Goal: Information Seeking & Learning: Learn about a topic

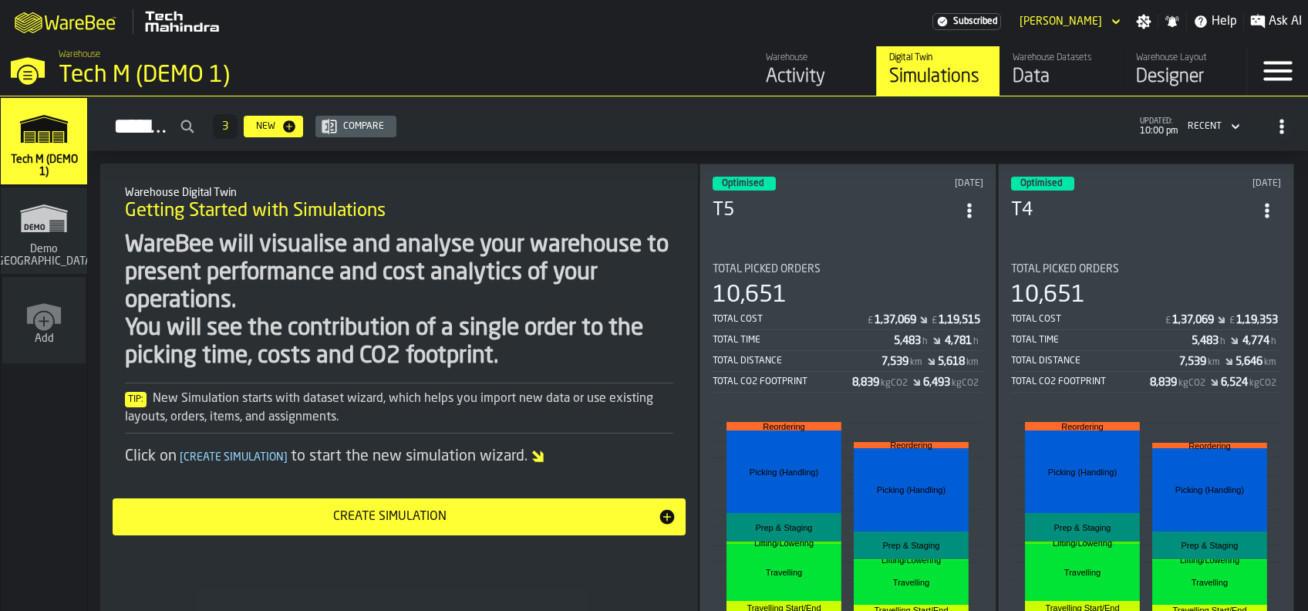
click at [917, 236] on div "Optimised [DATE] T5 Total Picked Orders 10,651 Total Cost £ 1,37,069 £ 1,19,515…" at bounding box center [848, 434] width 297 height 541
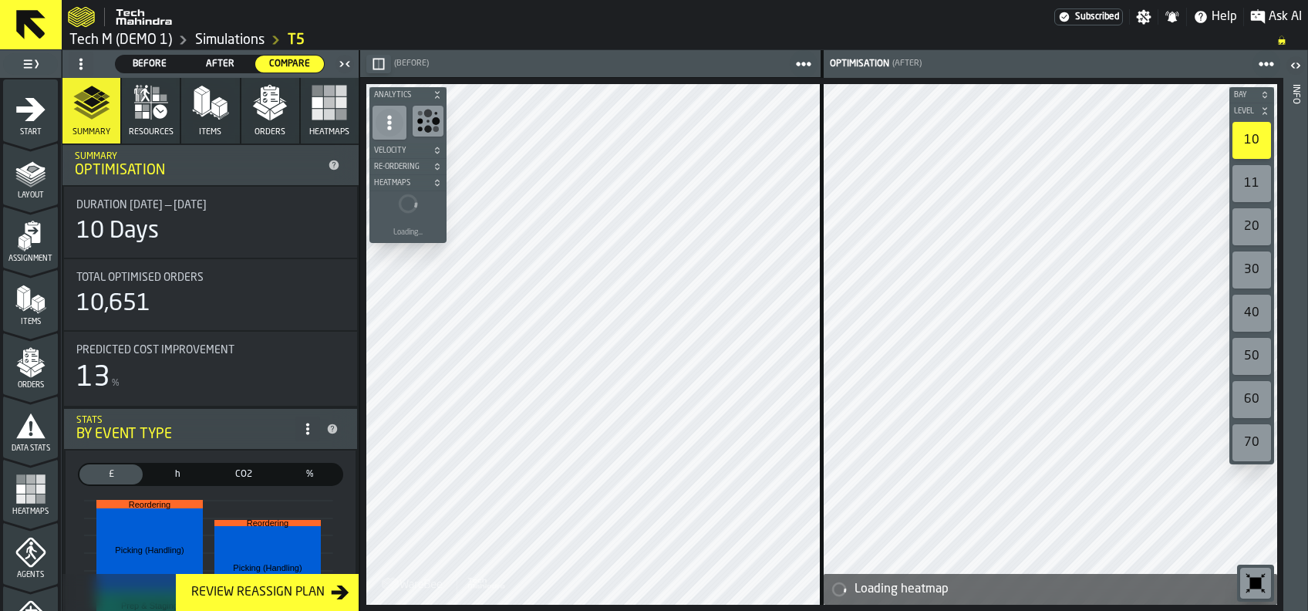
click at [154, 59] on span "Before" at bounding box center [150, 64] width 56 height 14
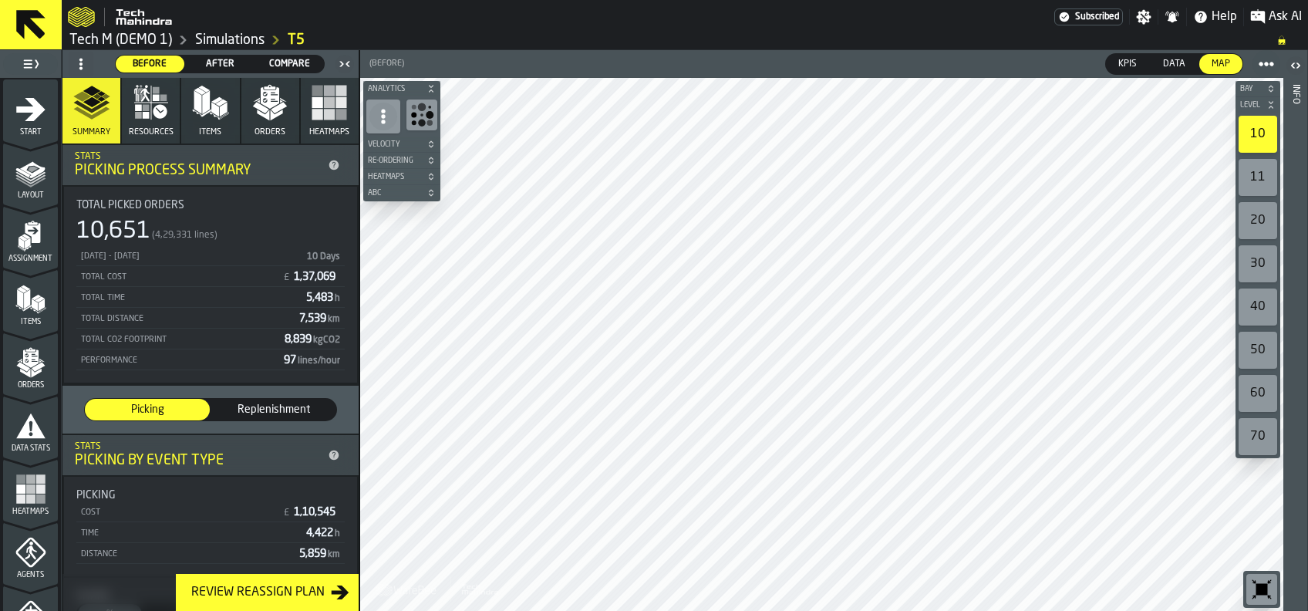
click at [336, 105] on rect "button" at bounding box center [341, 102] width 11 height 11
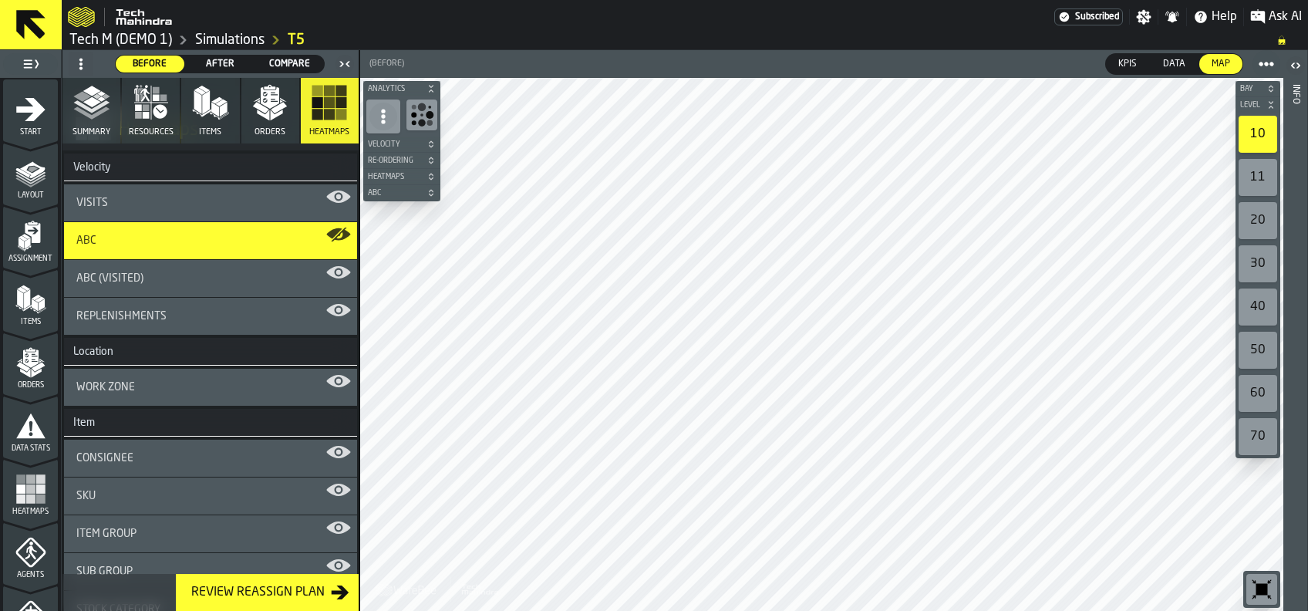
scroll to position [205, 0]
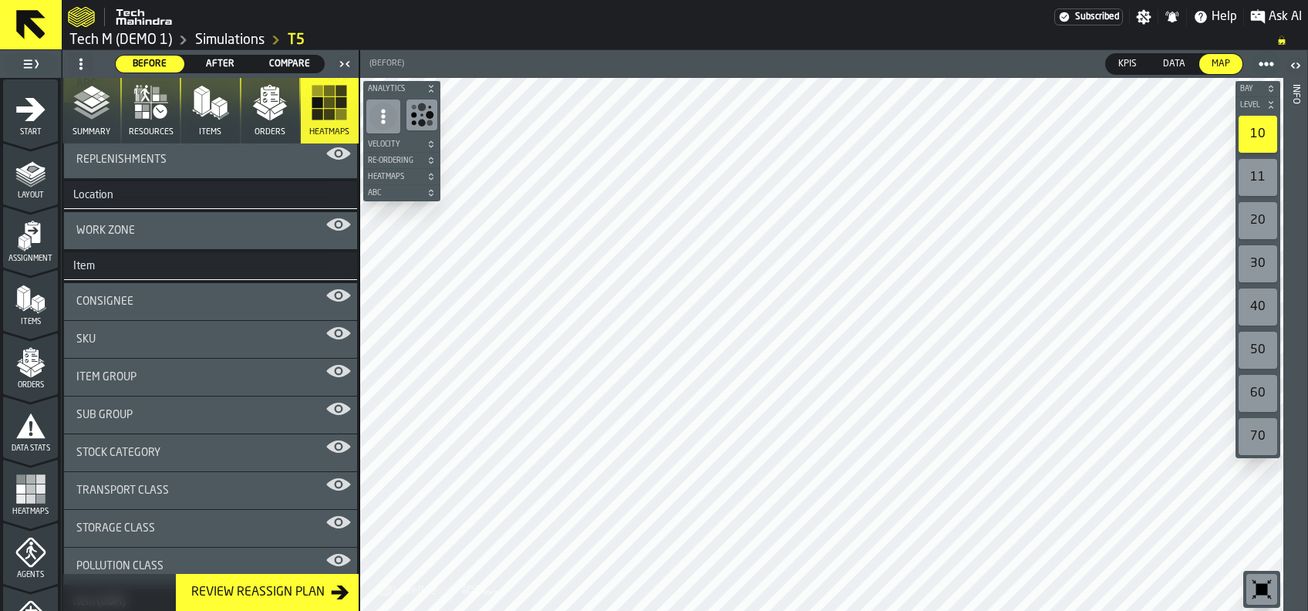
click at [168, 379] on div "Item Group" at bounding box center [210, 377] width 268 height 12
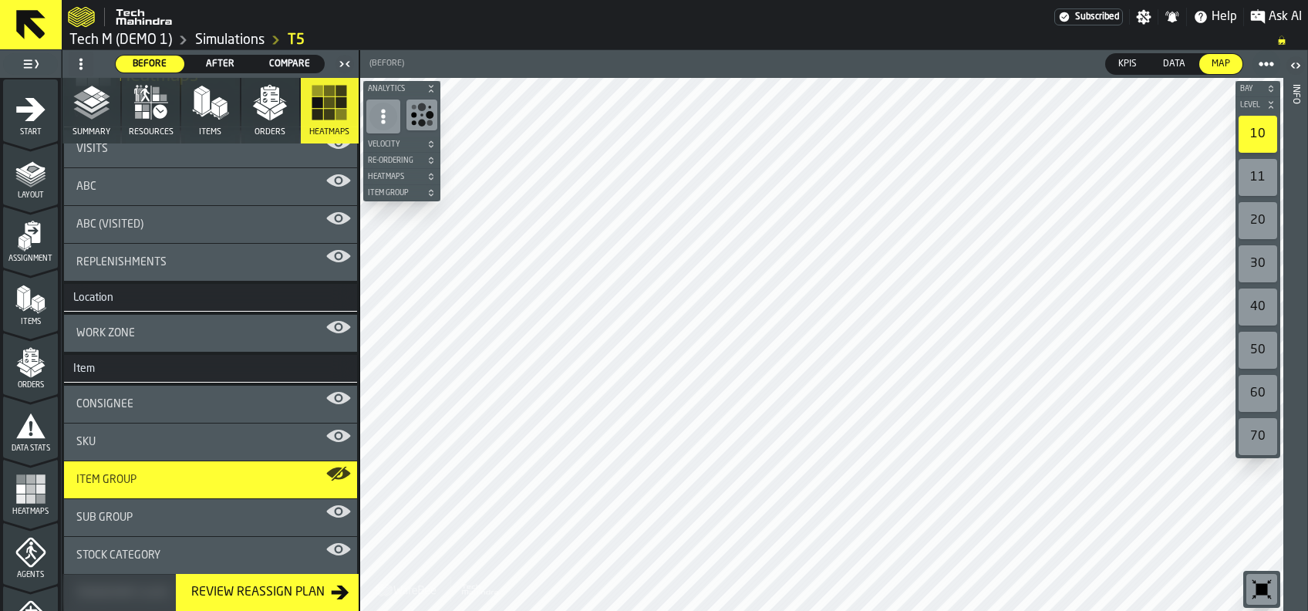
scroll to position [0, 0]
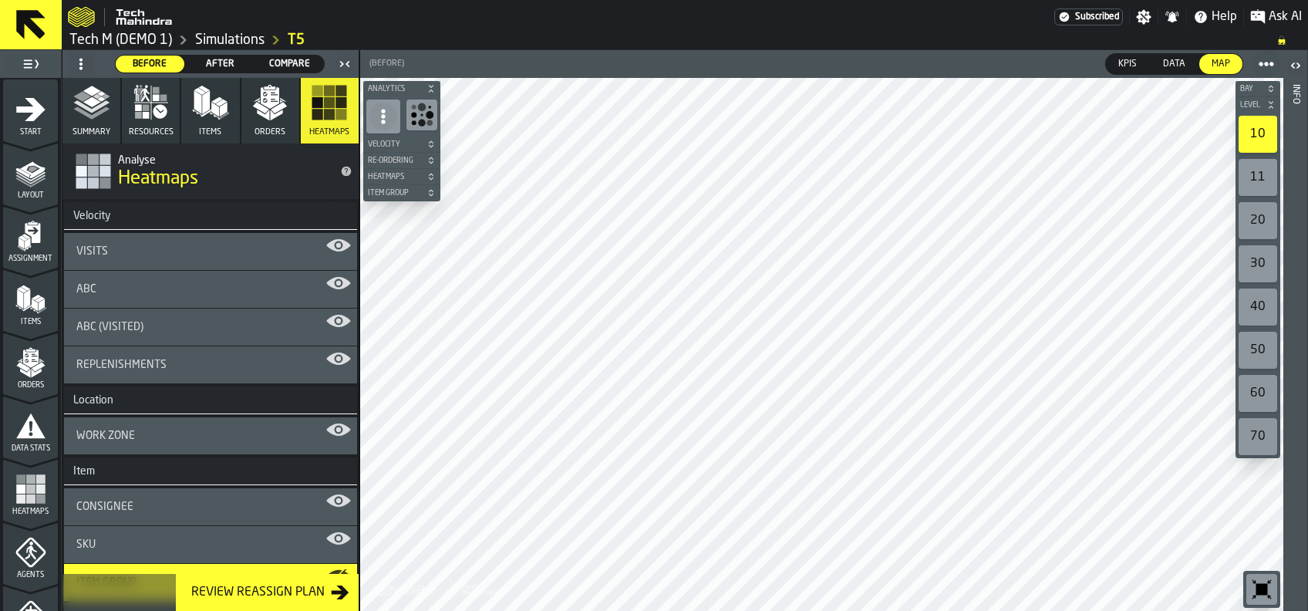
click at [141, 365] on span "Replenishments" at bounding box center [121, 365] width 90 height 12
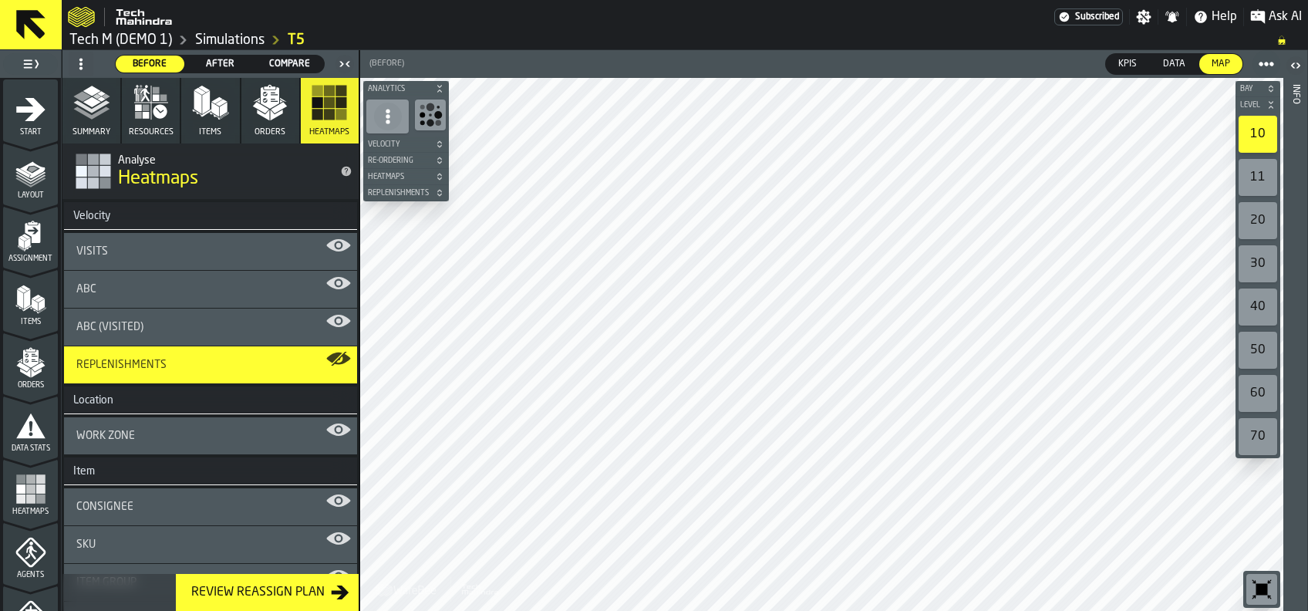
click at [170, 315] on div "ABC (Visited)" at bounding box center [210, 326] width 293 height 37
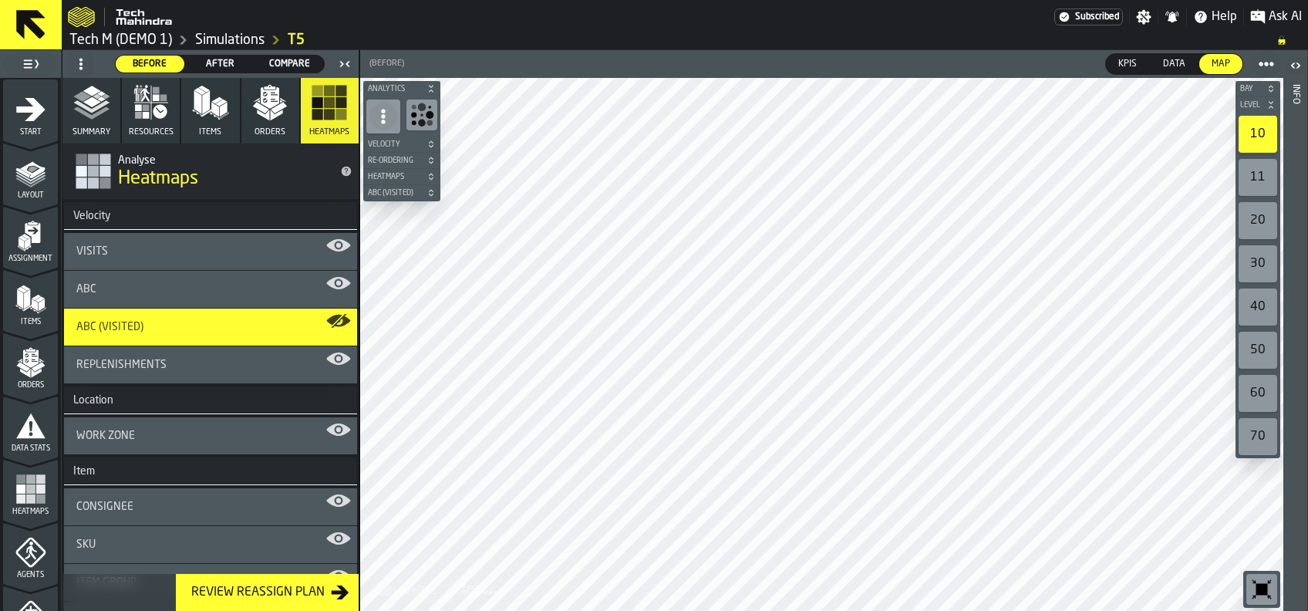
click at [116, 249] on div "Visits" at bounding box center [210, 251] width 268 height 12
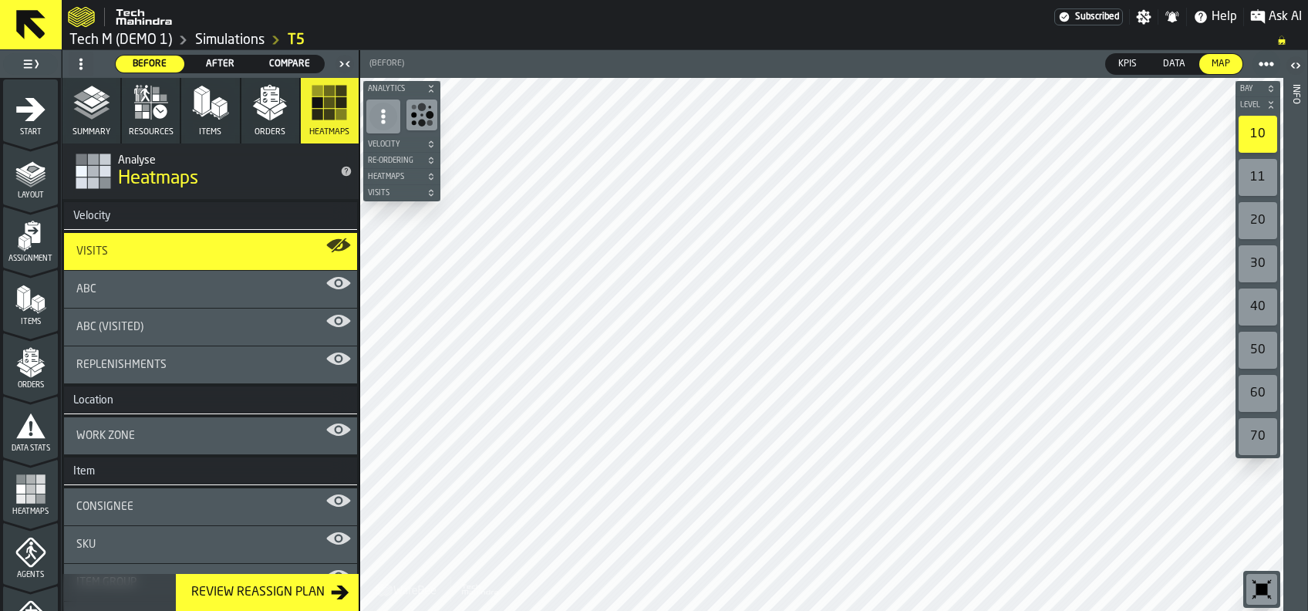
click at [86, 281] on div "ABC" at bounding box center [210, 289] width 293 height 37
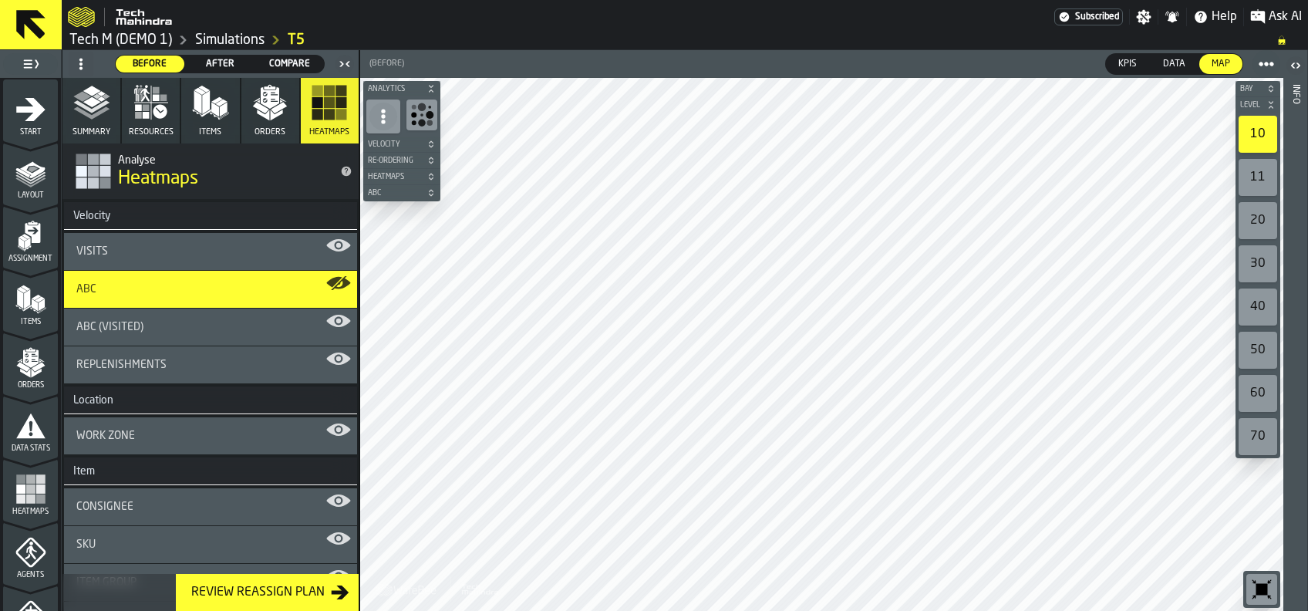
click at [169, 242] on div "Visits" at bounding box center [210, 251] width 293 height 37
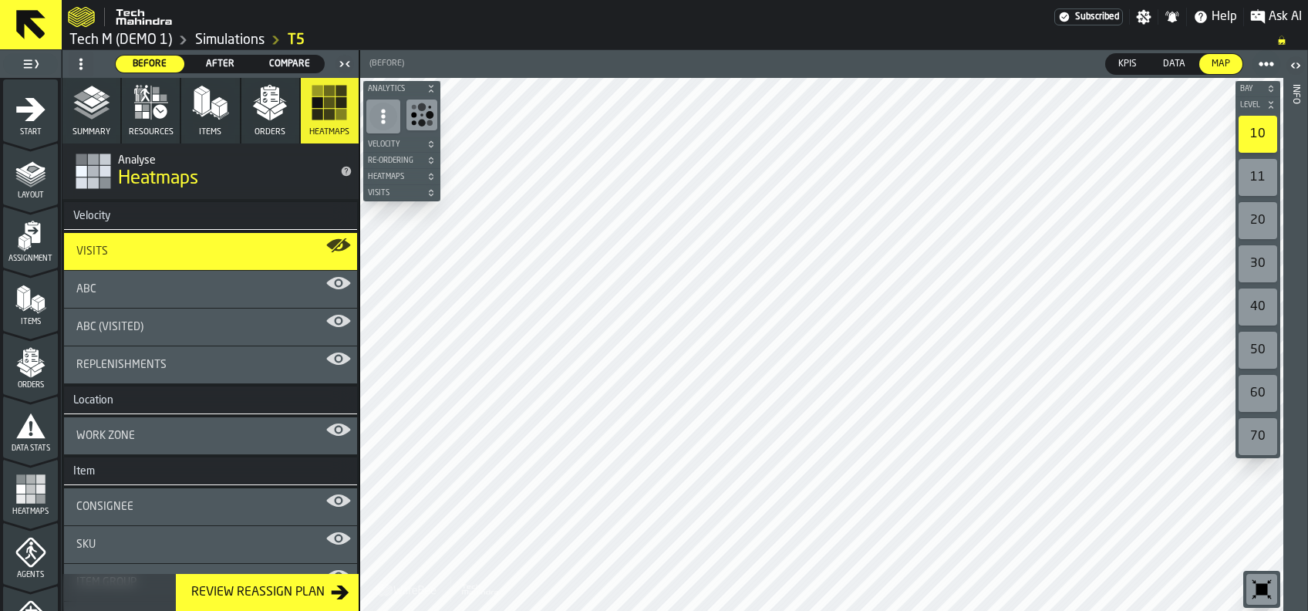
click at [215, 57] on span "After" at bounding box center [220, 64] width 56 height 14
click at [289, 61] on span "Compare" at bounding box center [289, 64] width 56 height 14
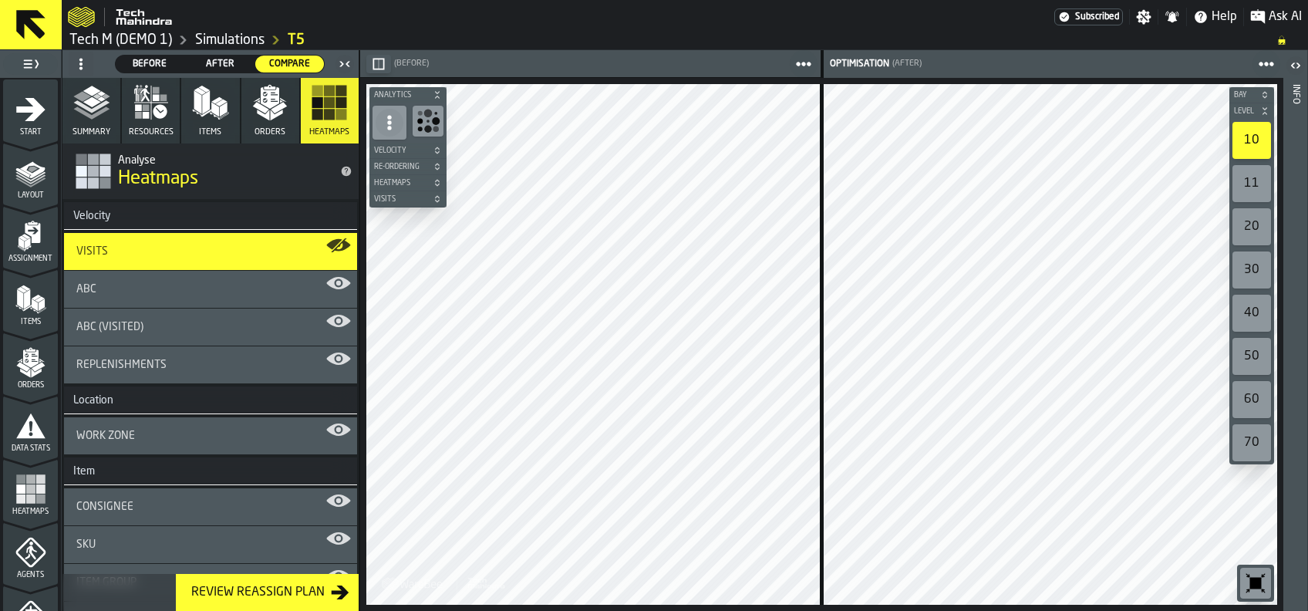
click at [98, 104] on icon "button" at bounding box center [91, 102] width 37 height 37
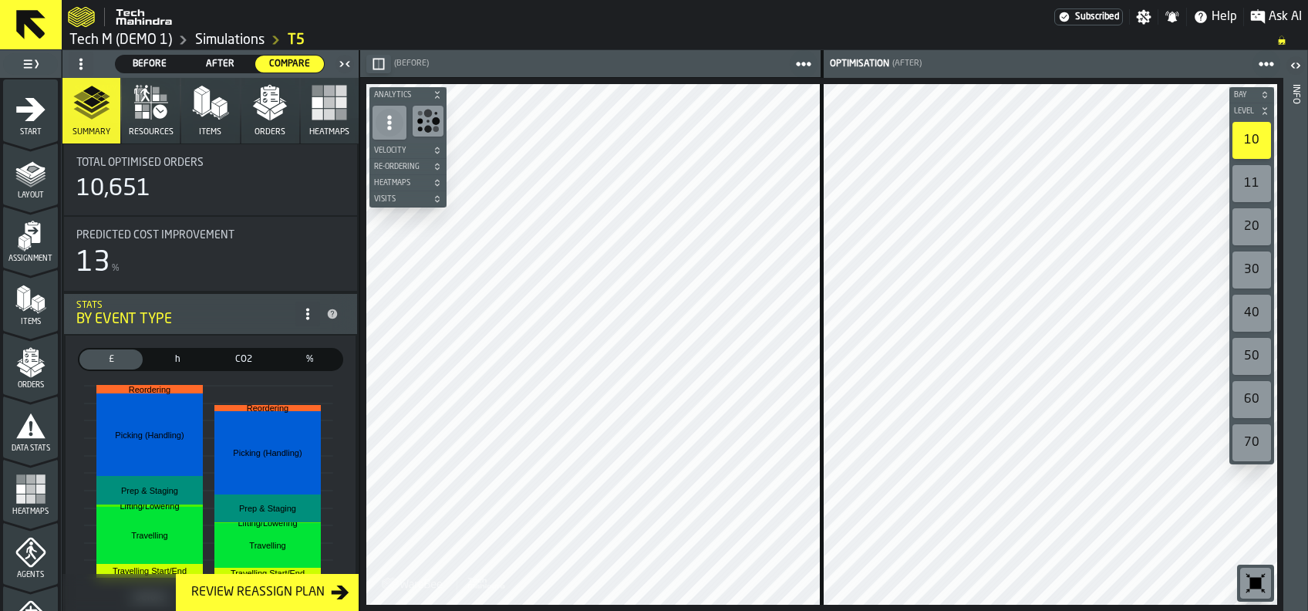
scroll to position [205, 0]
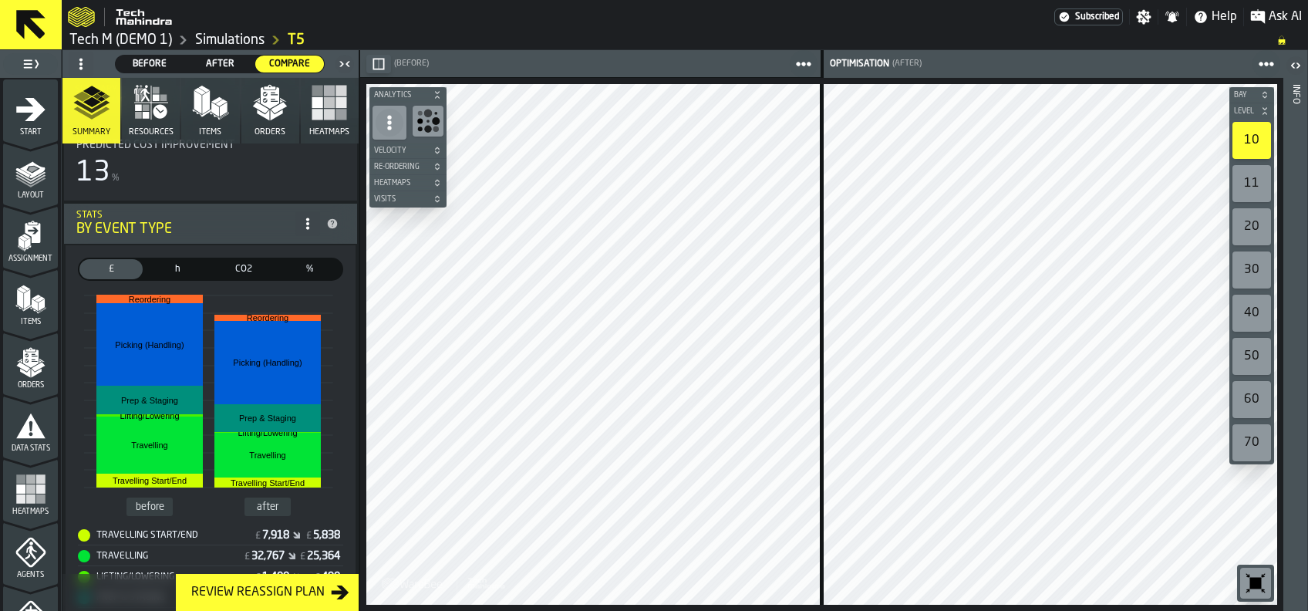
click at [255, 109] on polygon "button" at bounding box center [261, 108] width 16 height 12
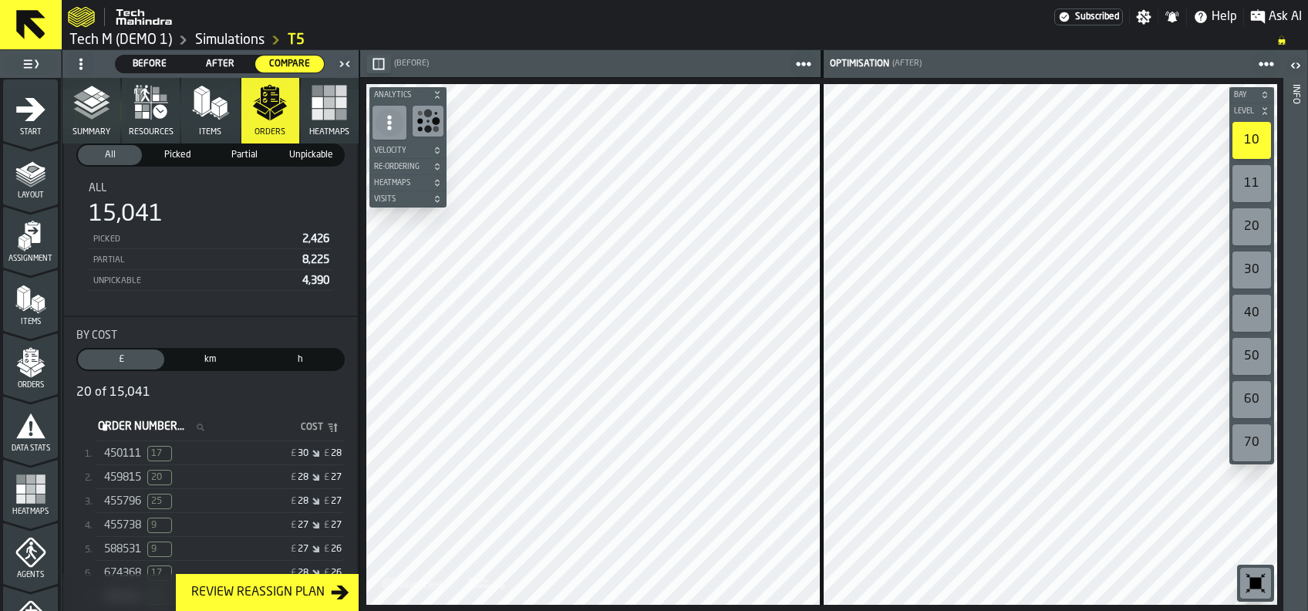
scroll to position [308, 0]
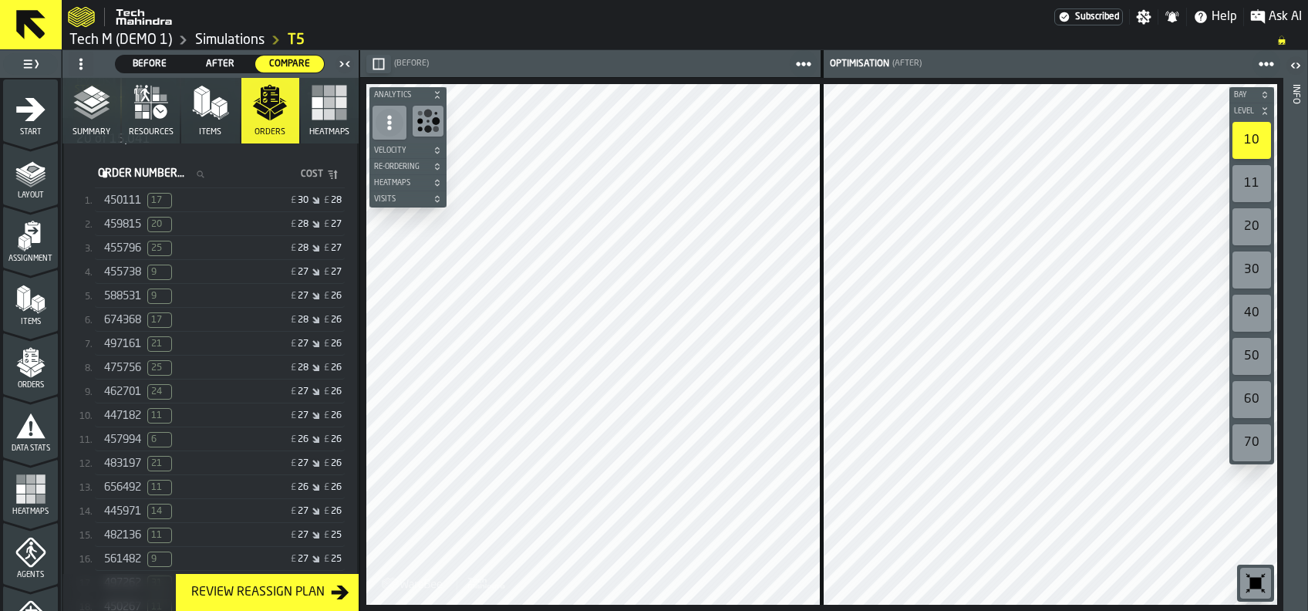
click at [116, 197] on span "450111" at bounding box center [122, 200] width 37 height 12
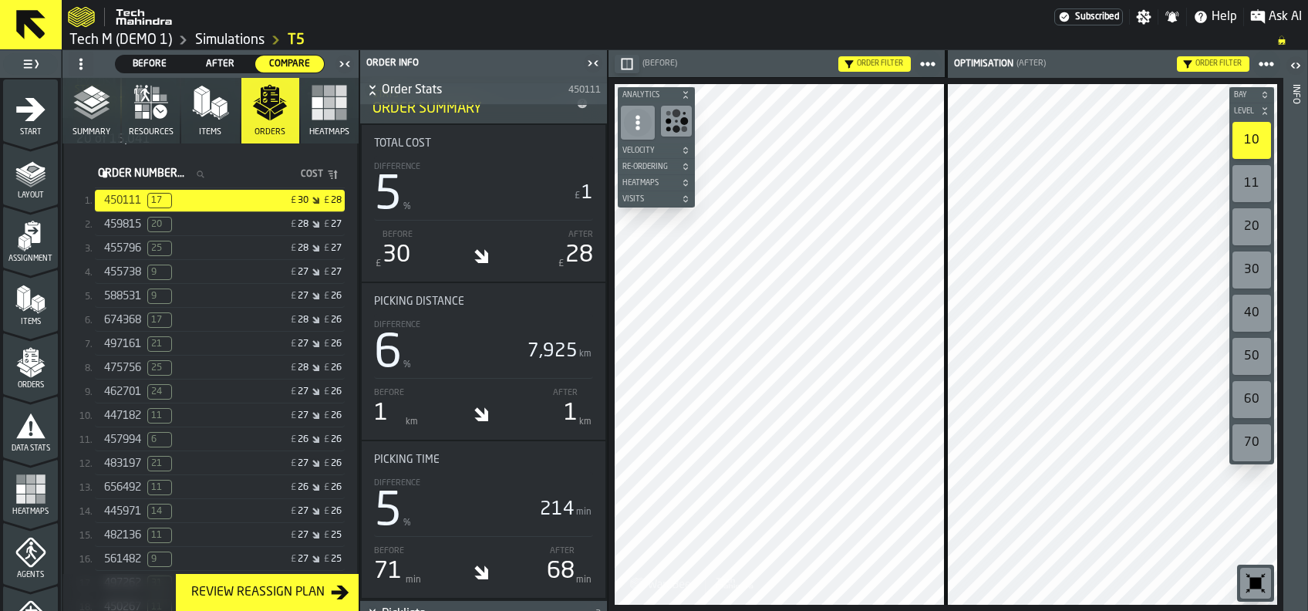
scroll to position [411, 0]
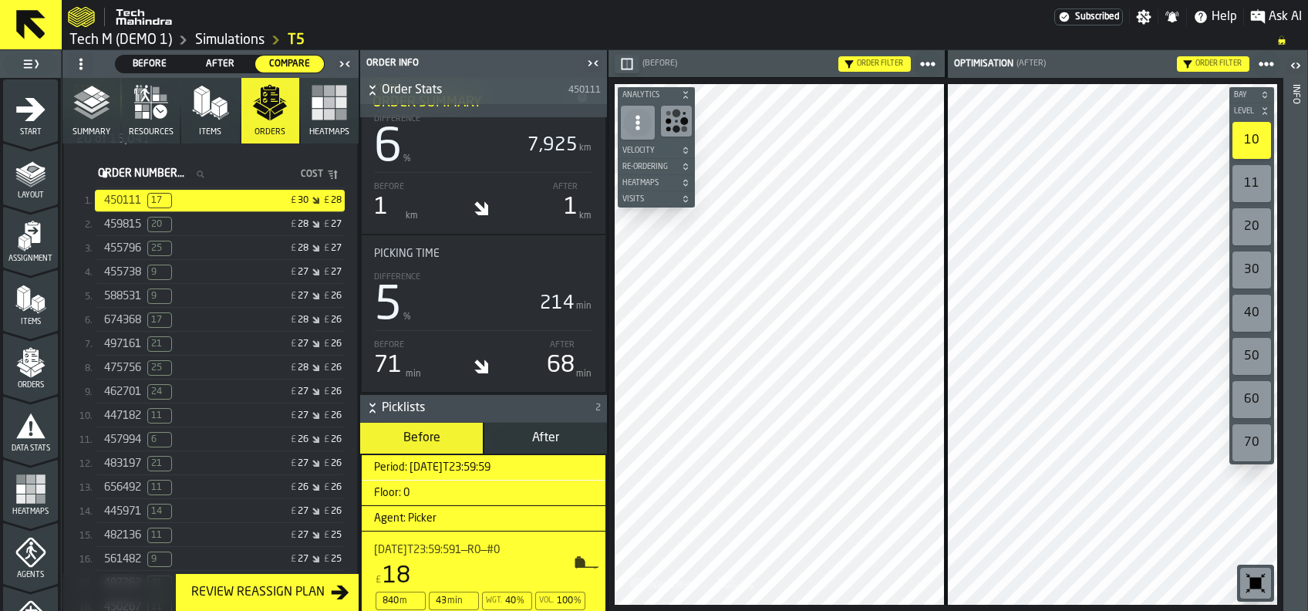
click at [350, 65] on icon "button-toggle-Close me" at bounding box center [344, 64] width 19 height 19
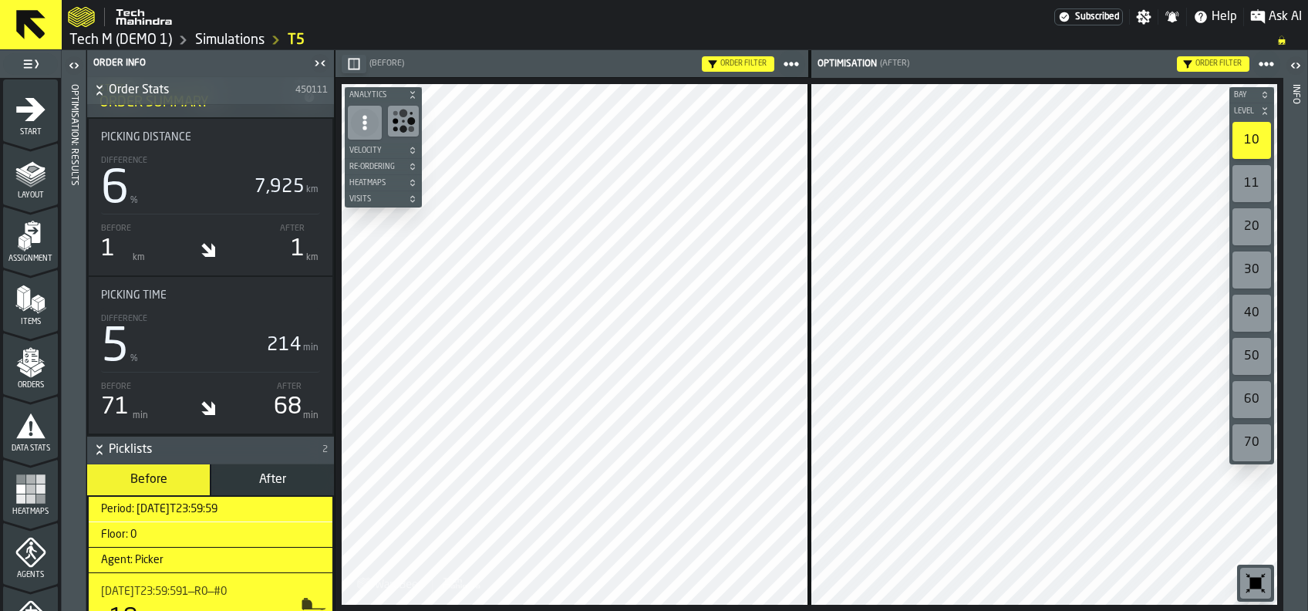
scroll to position [308, 0]
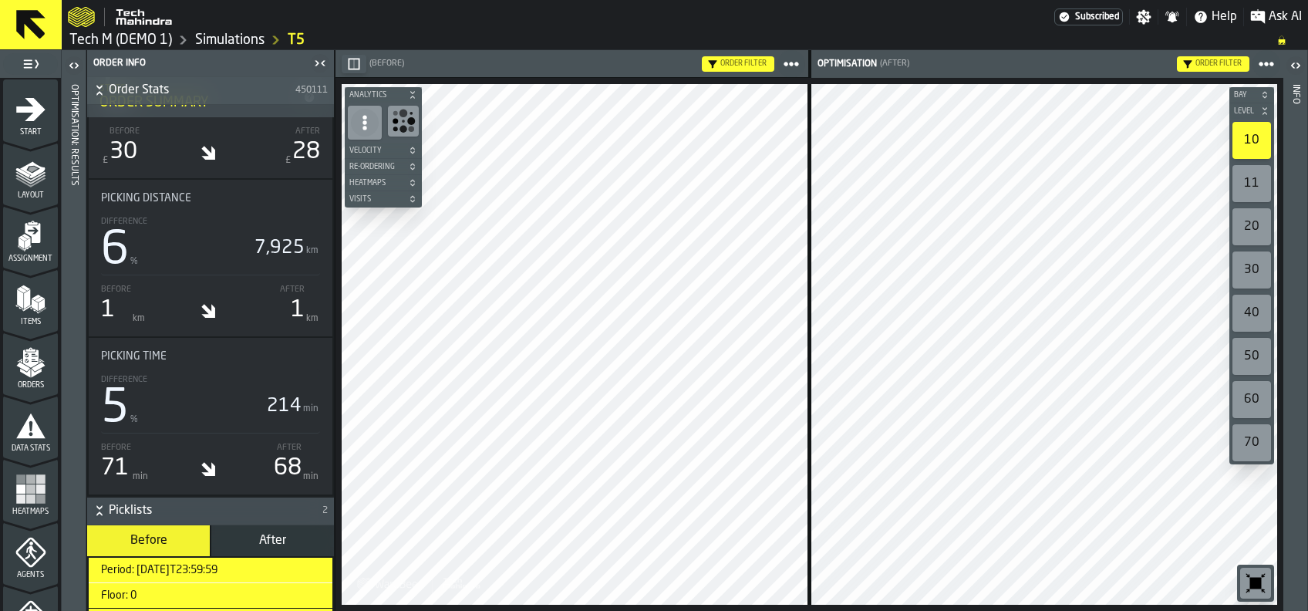
click at [77, 66] on icon "button-toggle-Open" at bounding box center [76, 64] width 4 height 5
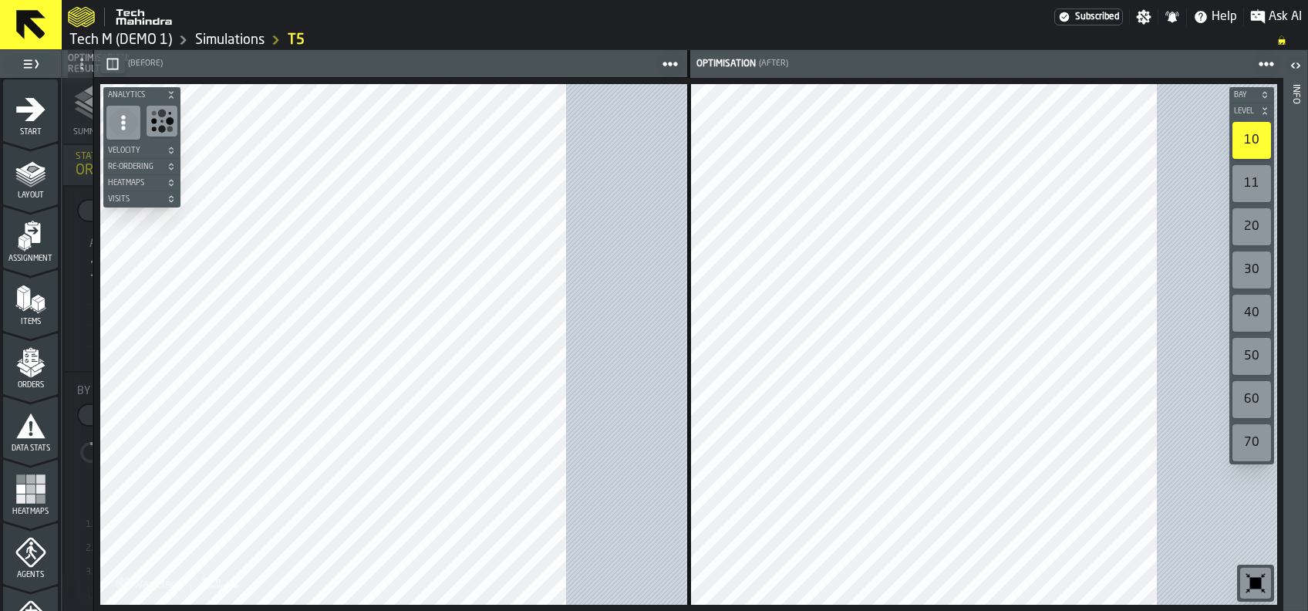
click at [90, 101] on polygon "button" at bounding box center [92, 102] width 18 height 10
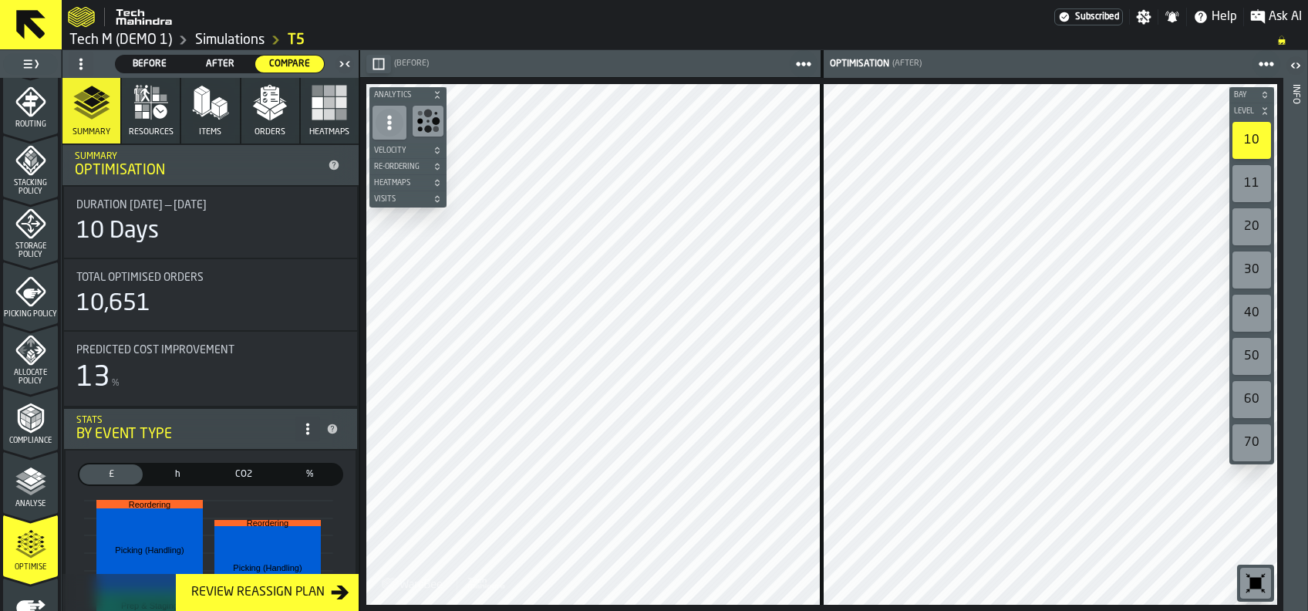
scroll to position [605, 0]
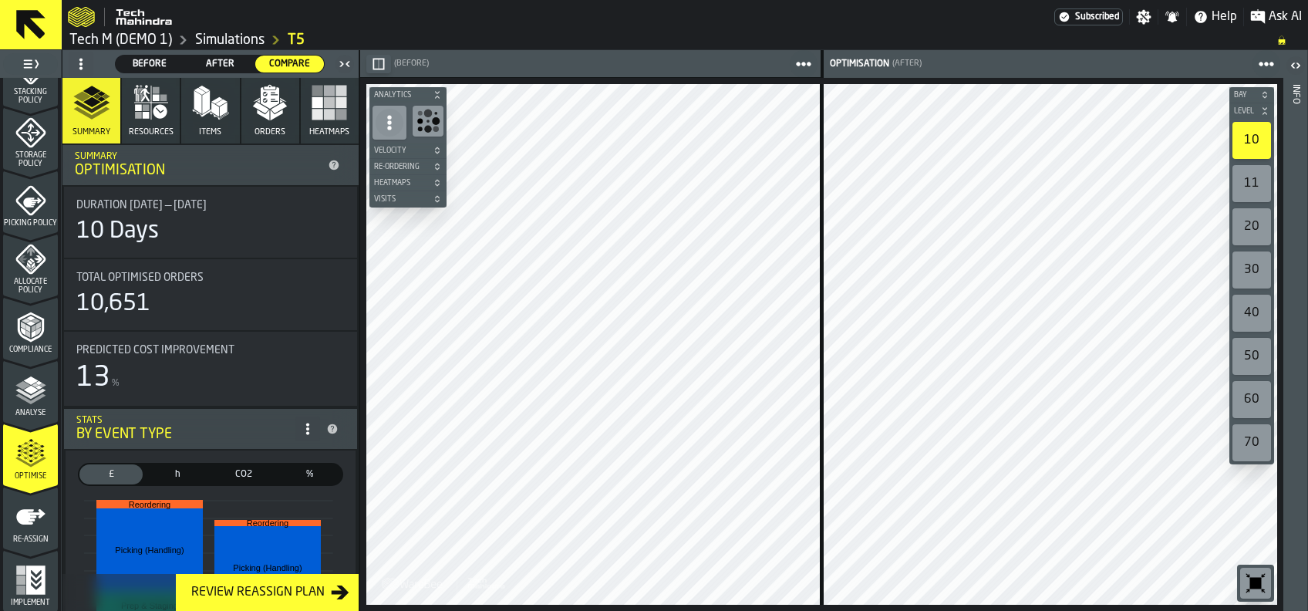
click at [25, 518] on icon "menu Re-assign" at bounding box center [30, 516] width 29 height 15
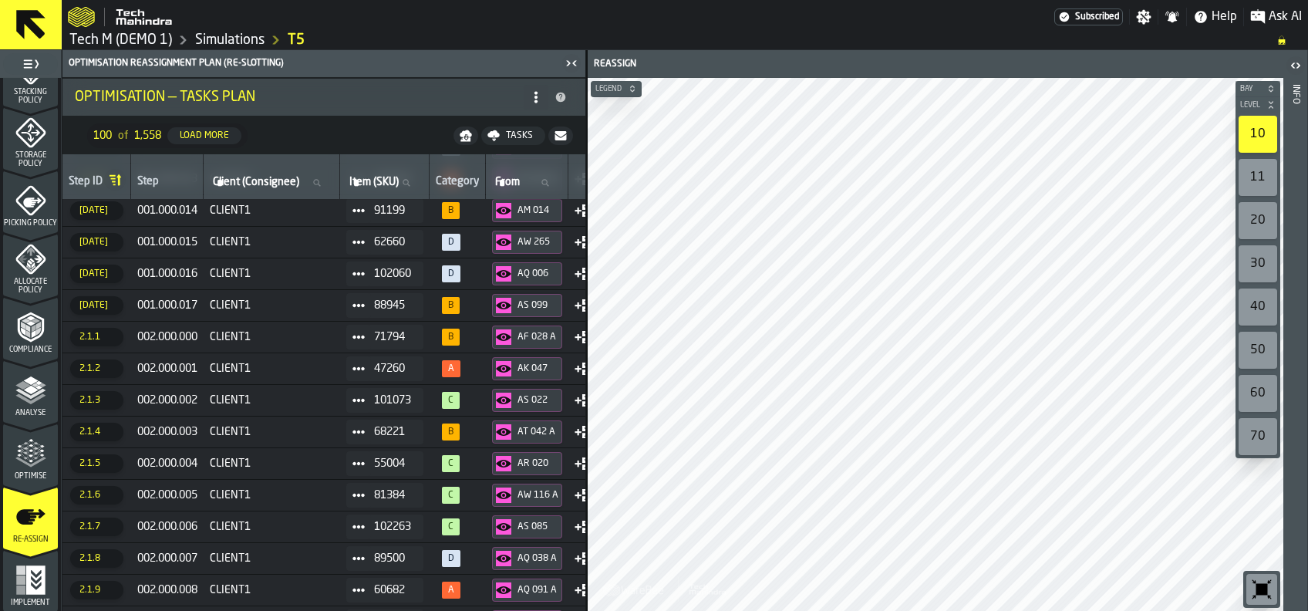
click at [25, 456] on icon "menu Optimise" at bounding box center [30, 453] width 31 height 31
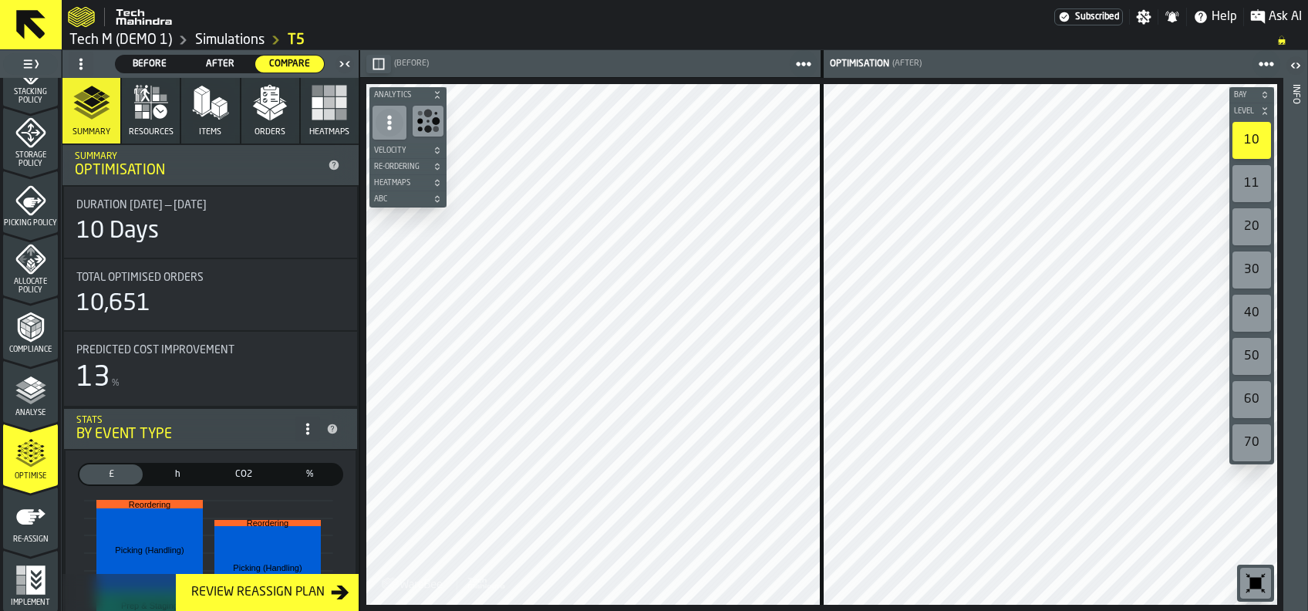
click at [241, 39] on link "Simulations" at bounding box center [229, 40] width 69 height 17
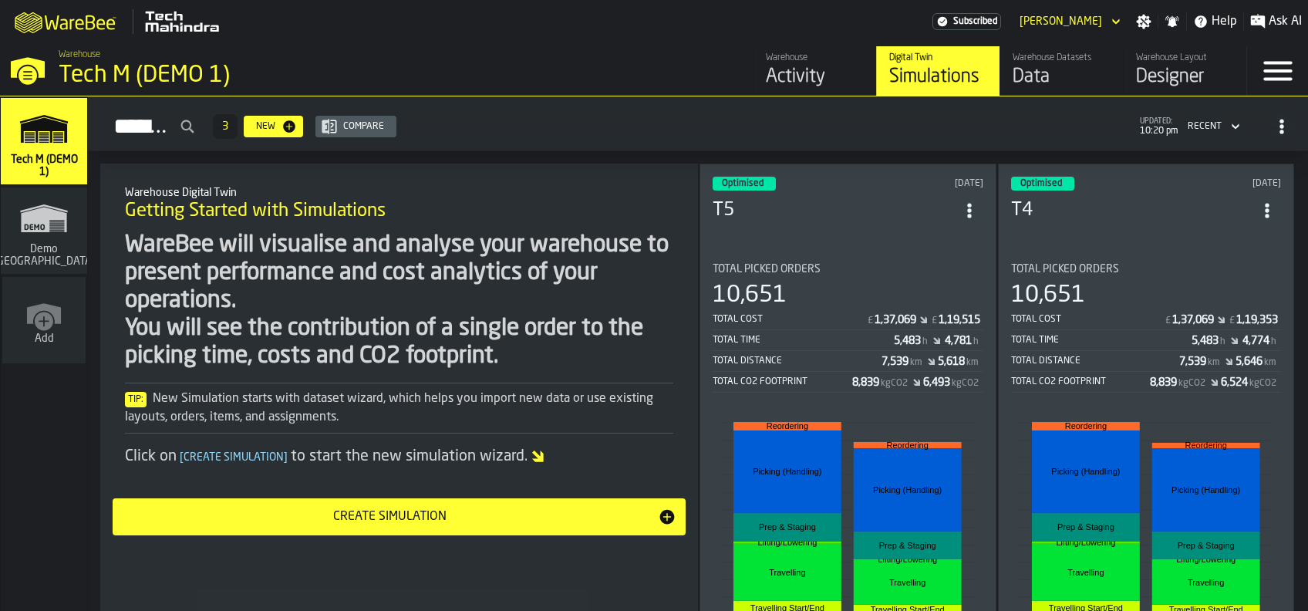
click at [1042, 67] on div "Data" at bounding box center [1062, 77] width 98 height 25
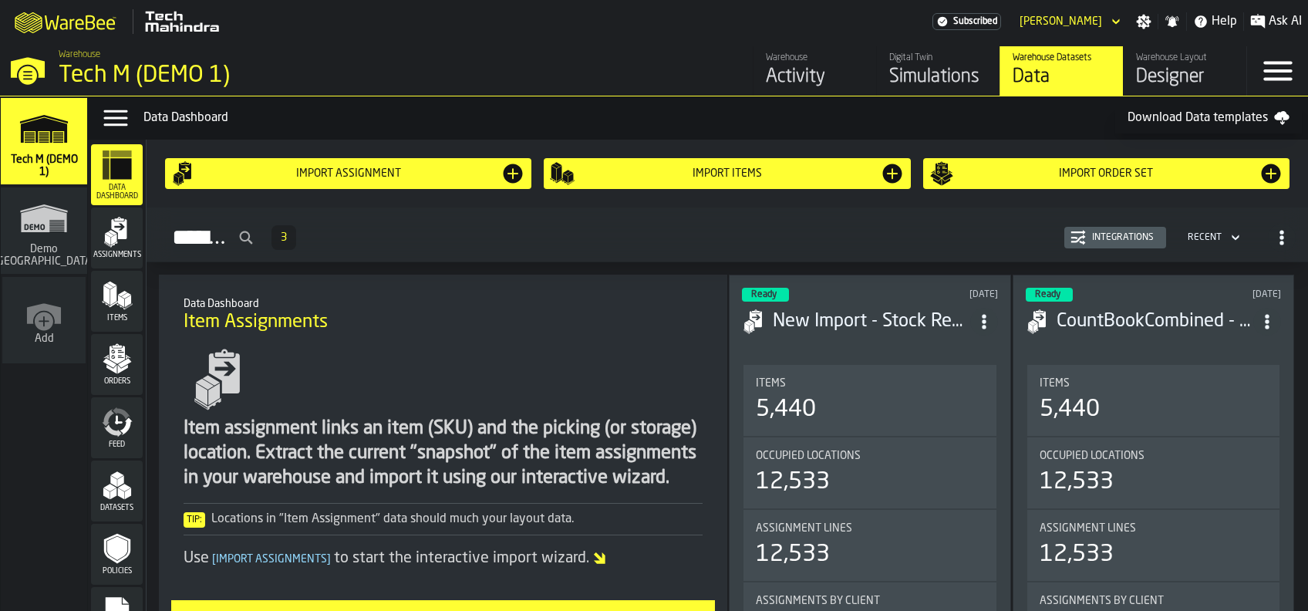
click at [111, 292] on polygon "menu Items" at bounding box center [113, 294] width 6 height 19
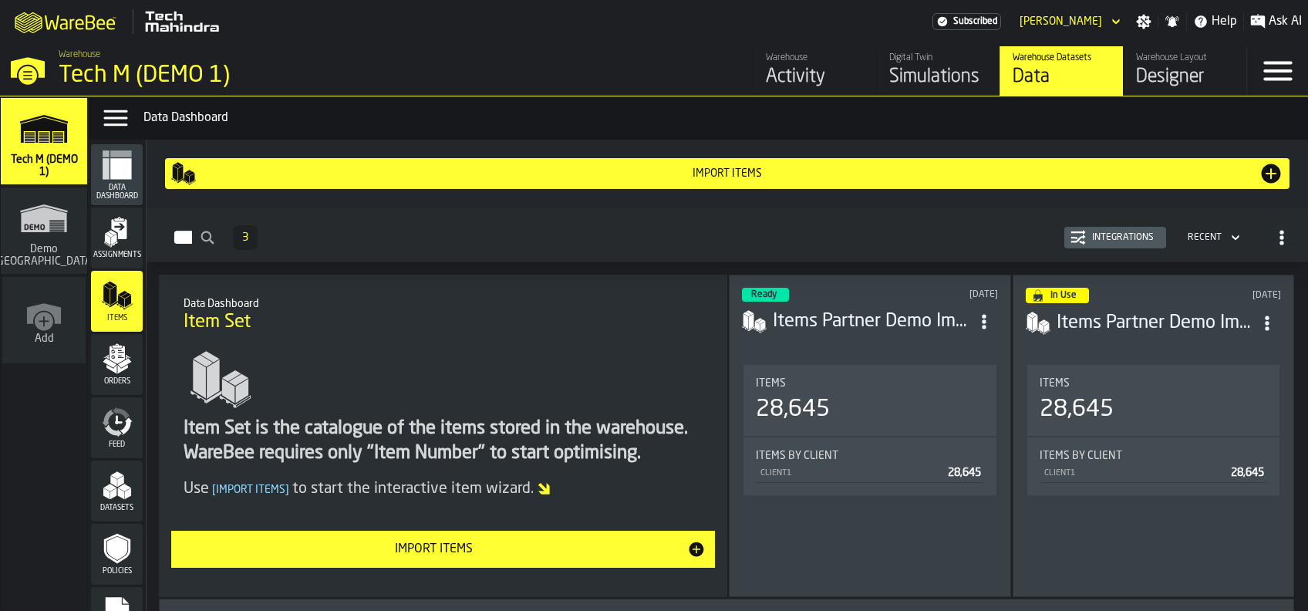
click at [114, 362] on icon "menu Orders" at bounding box center [117, 355] width 15 height 18
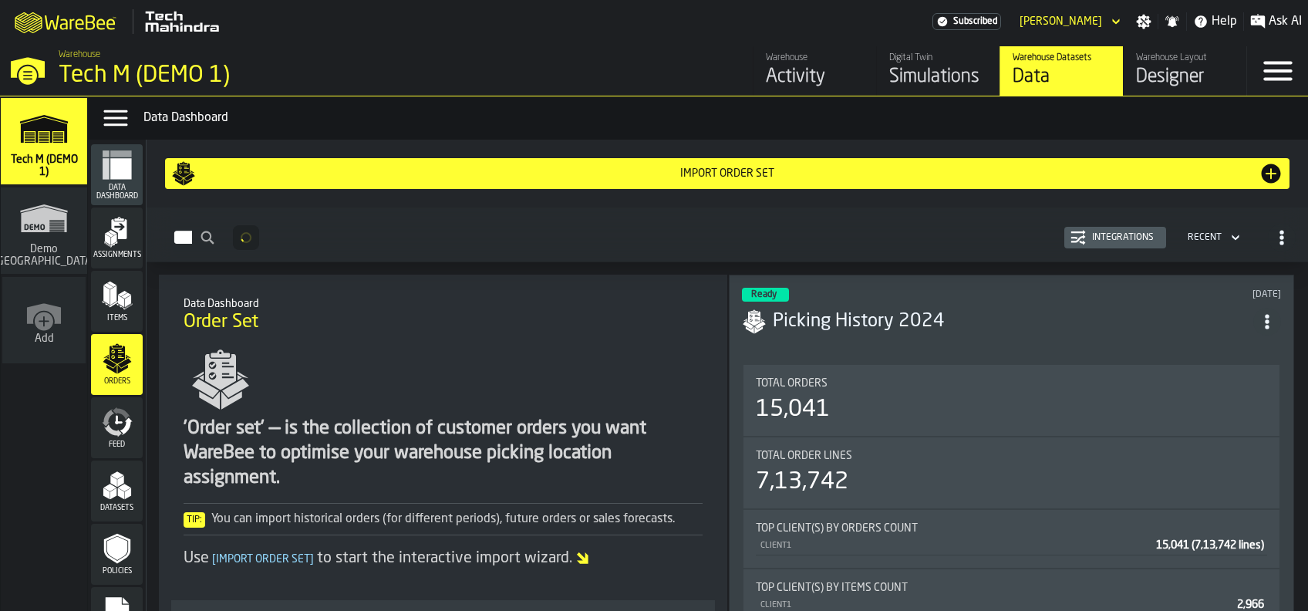
click at [115, 422] on icon "menu Feed" at bounding box center [119, 419] width 8 height 8
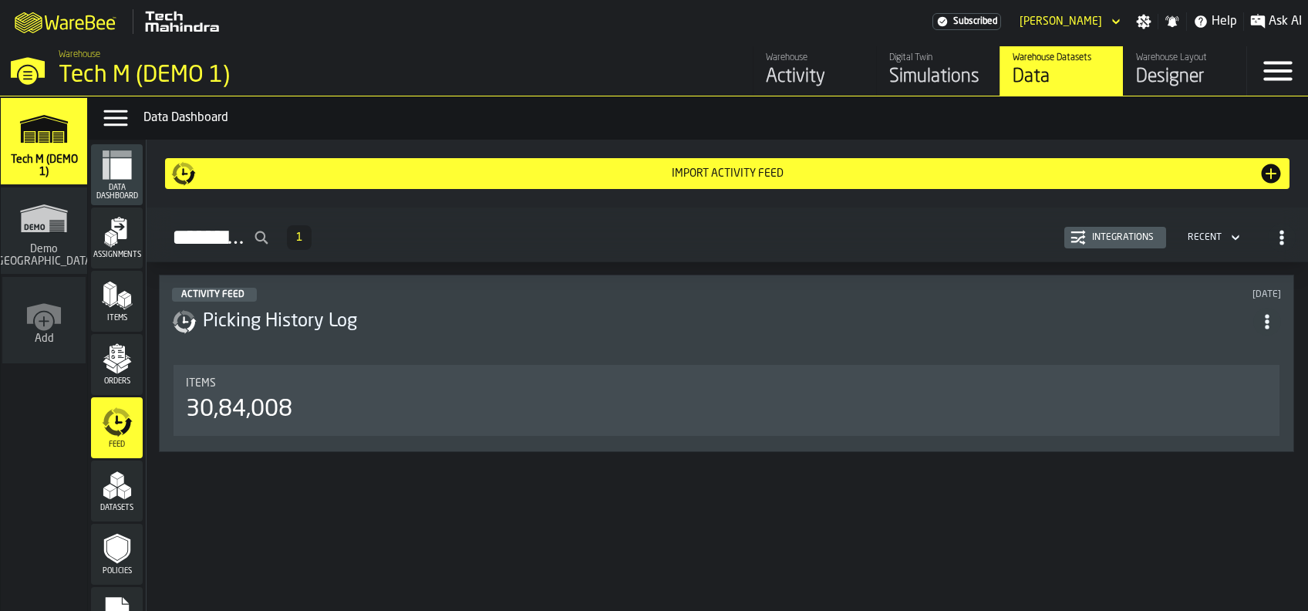
click at [123, 488] on polygon "menu Datasets" at bounding box center [123, 488] width 13 height 8
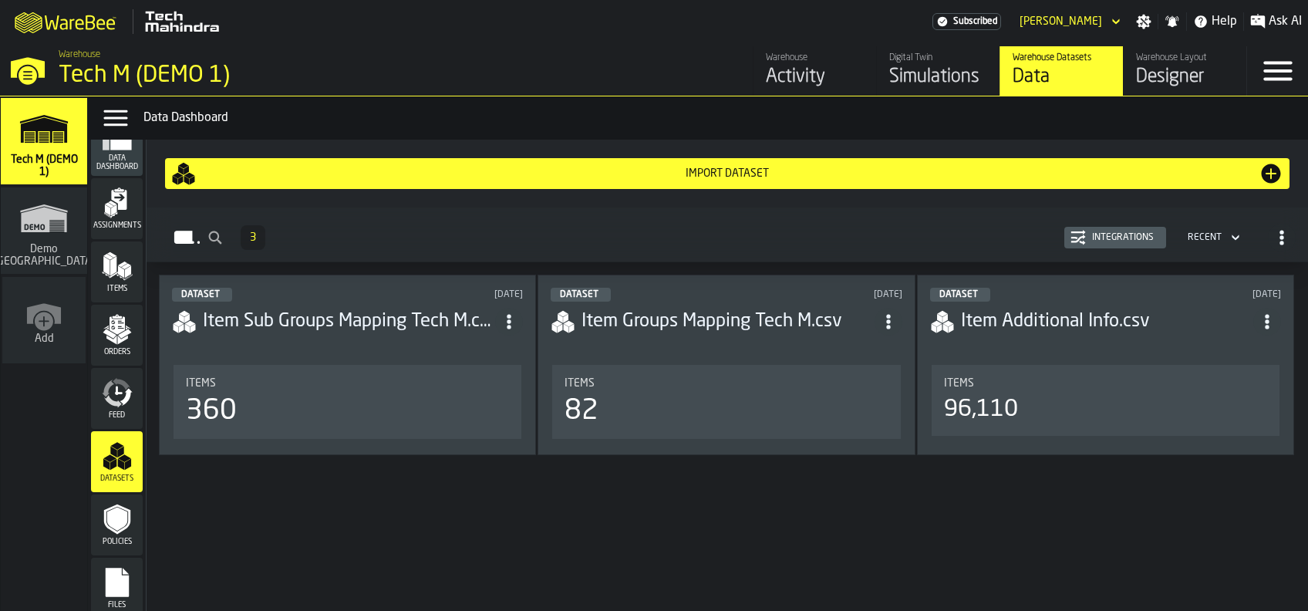
scroll to position [42, 0]
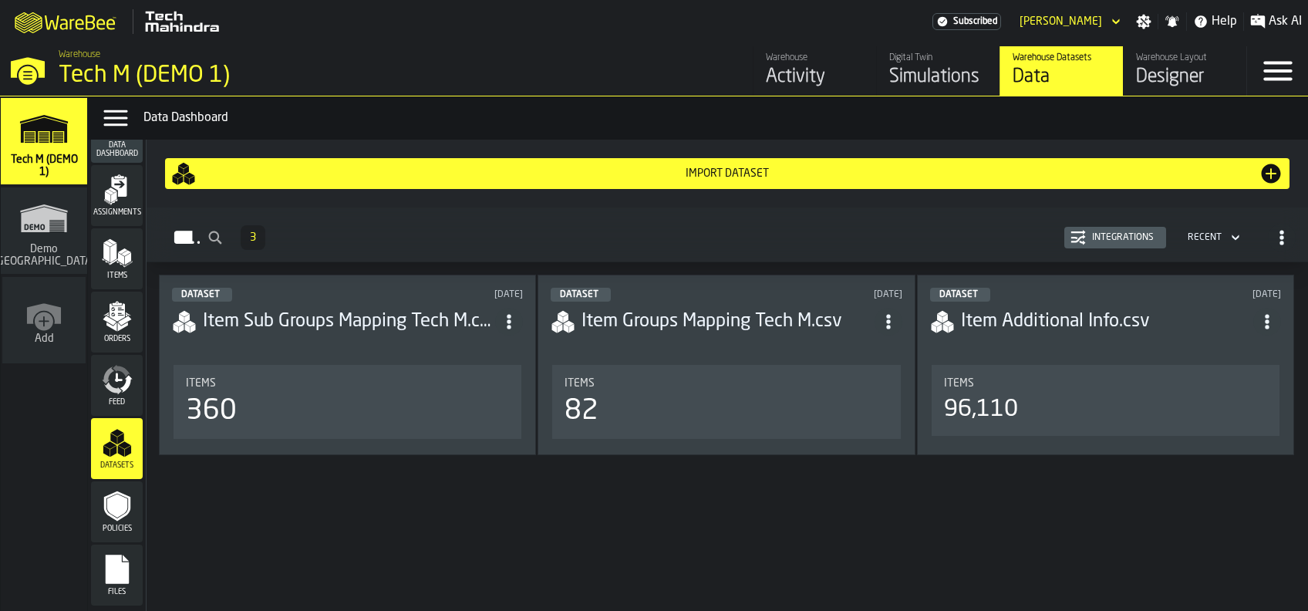
click at [118, 578] on rect "menu Files" at bounding box center [116, 574] width 23 height 11
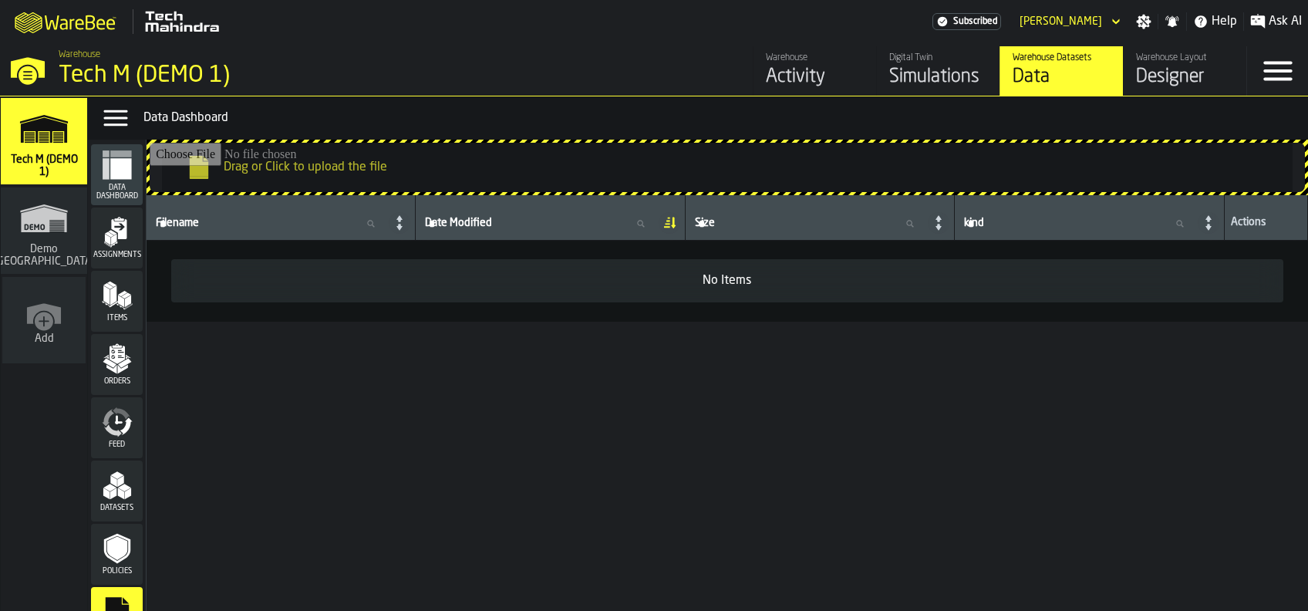
click at [117, 159] on icon "menu Data Dashboard" at bounding box center [120, 168] width 21 height 21
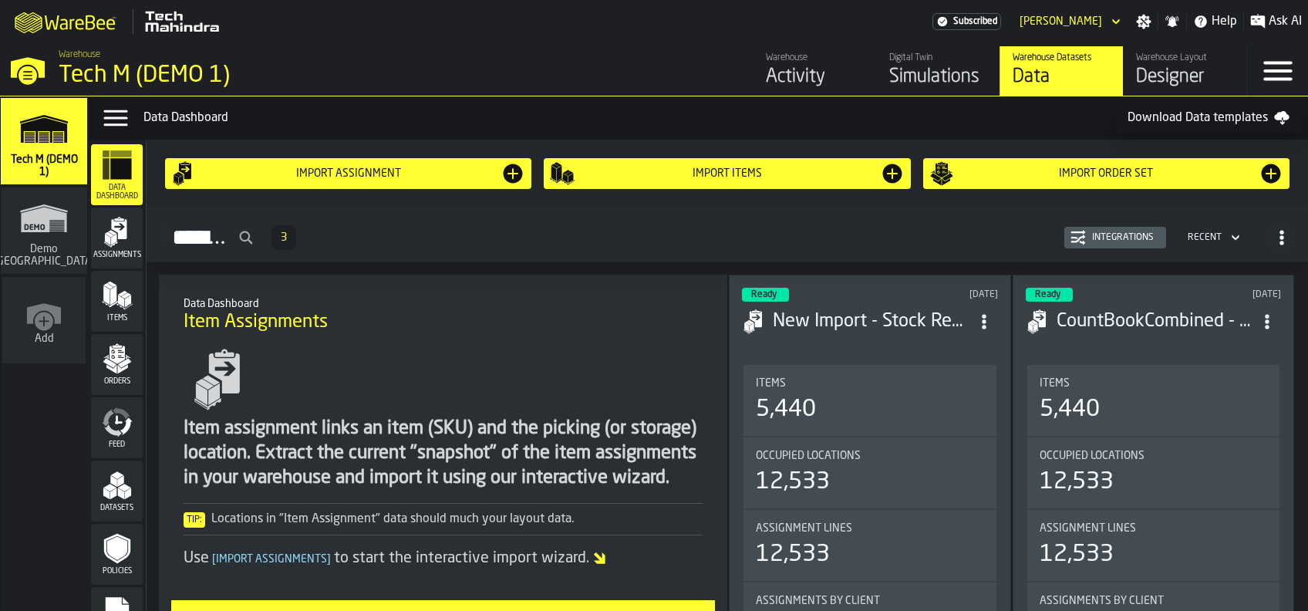
click at [946, 76] on div "Simulations" at bounding box center [938, 77] width 98 height 25
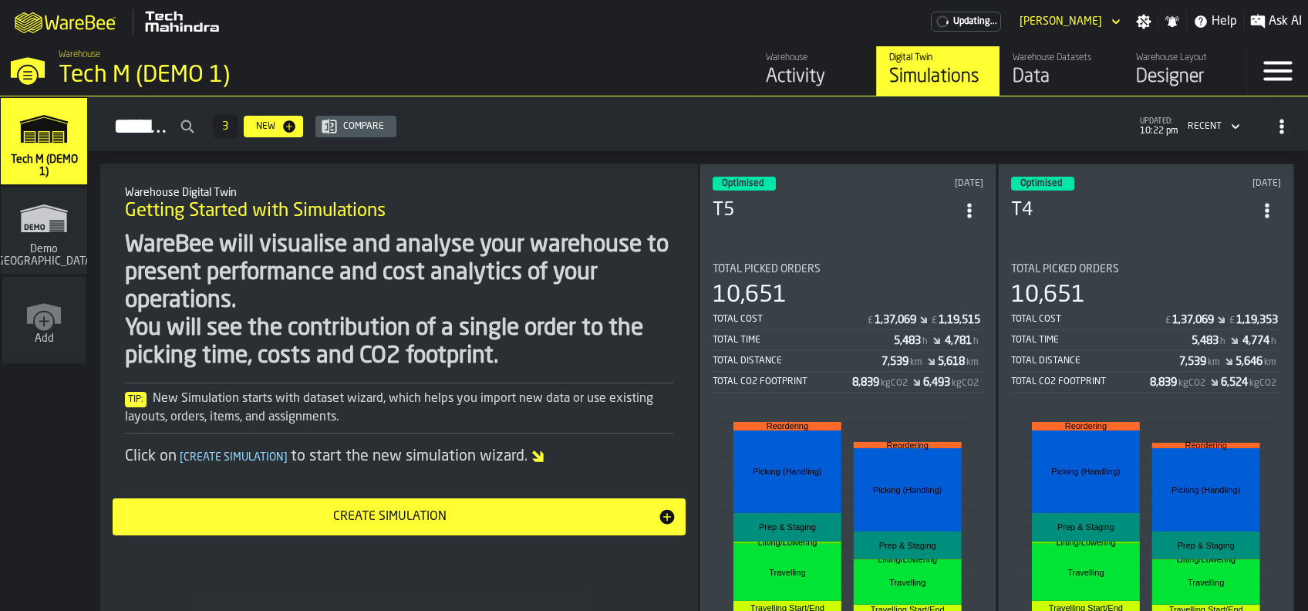
click at [888, 256] on section "Total Picked Orders 10,651 Total Cost £ 1,37,069 £ 1,19,515 Total Time 5,483 h …" at bounding box center [848, 471] width 271 height 441
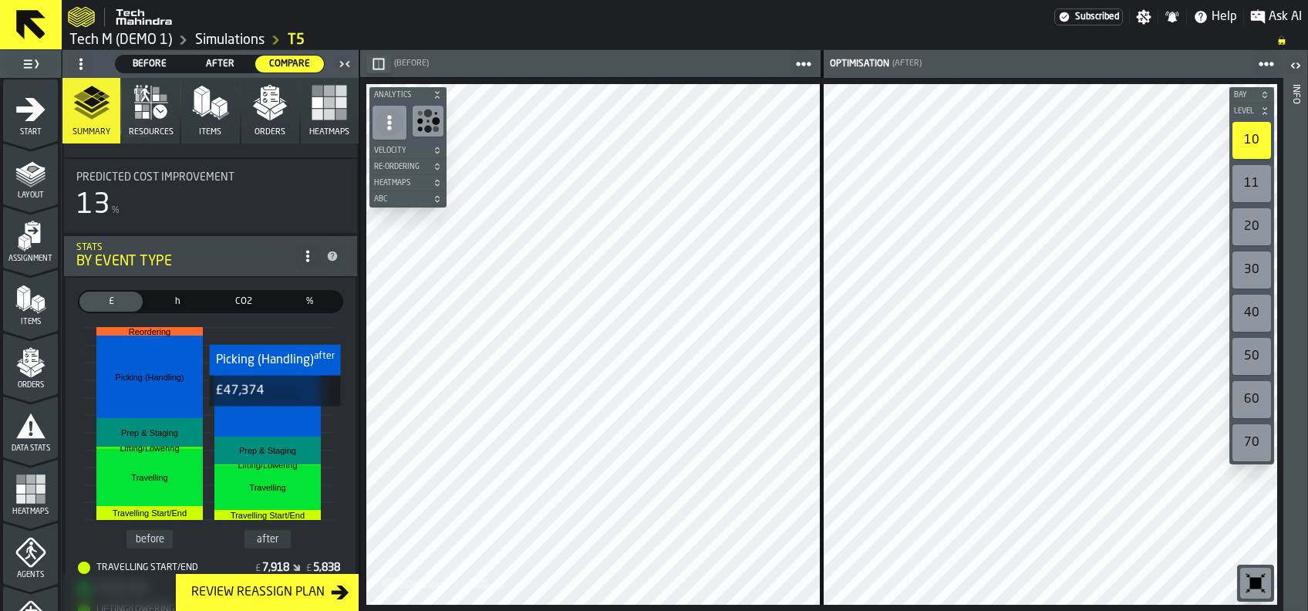
scroll to position [205, 0]
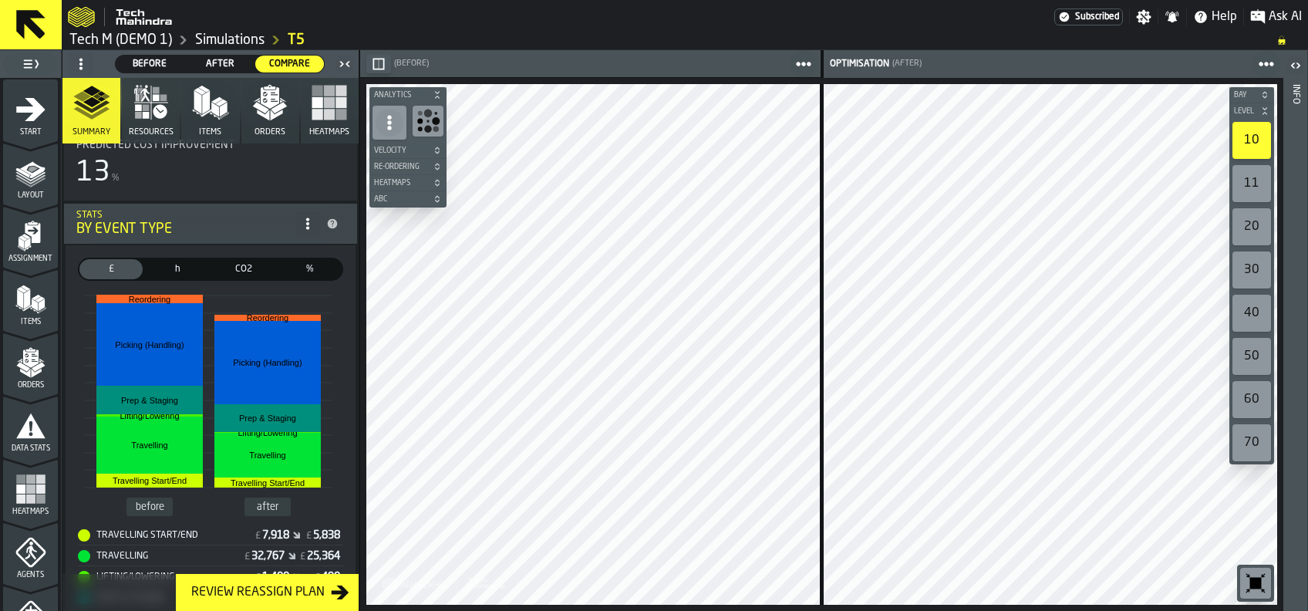
click at [35, 20] on icon at bounding box center [30, 24] width 37 height 37
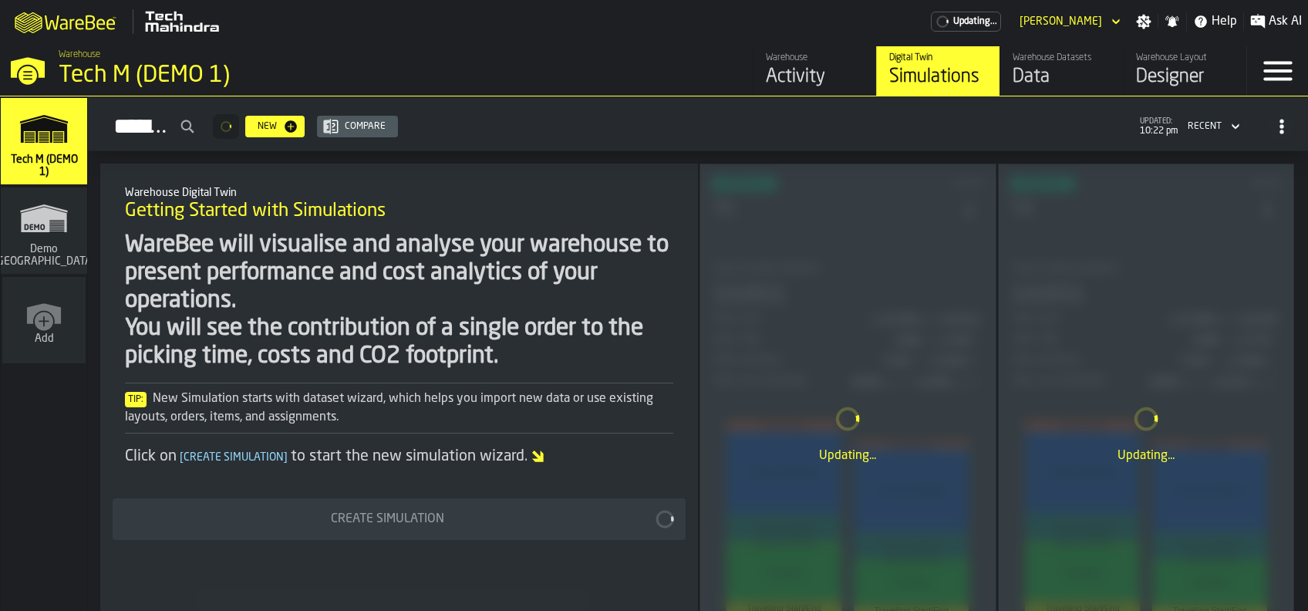
click at [93, 21] on icon "M A K I N G W A R E H O U S E S M O R E EF F I C I E N T" at bounding box center [66, 21] width 114 height 31
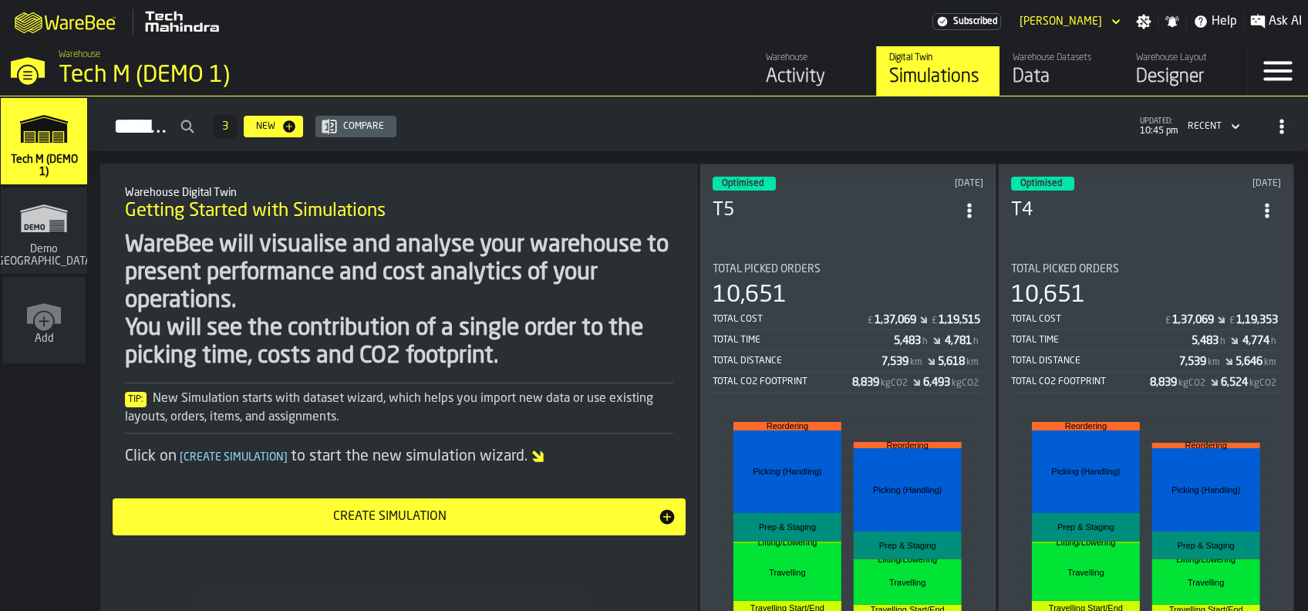
click at [1288, 67] on icon "button-toggle-Menu" at bounding box center [1277, 70] width 37 height 37
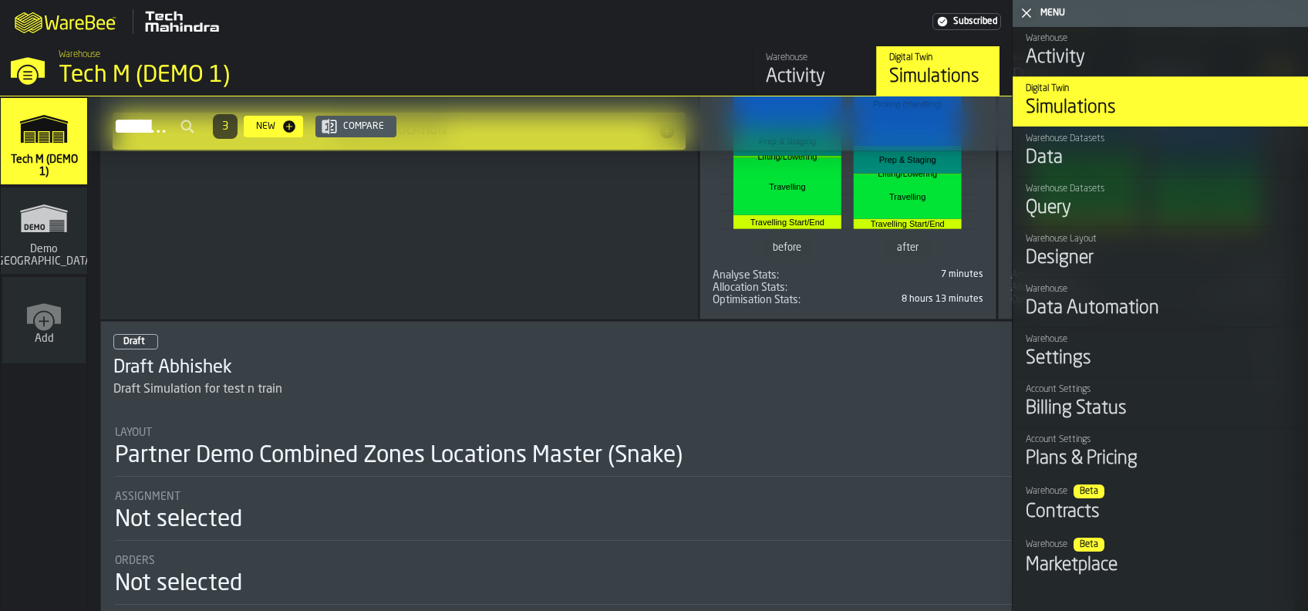
scroll to position [484, 0]
